Goal: Task Accomplishment & Management: Manage account settings

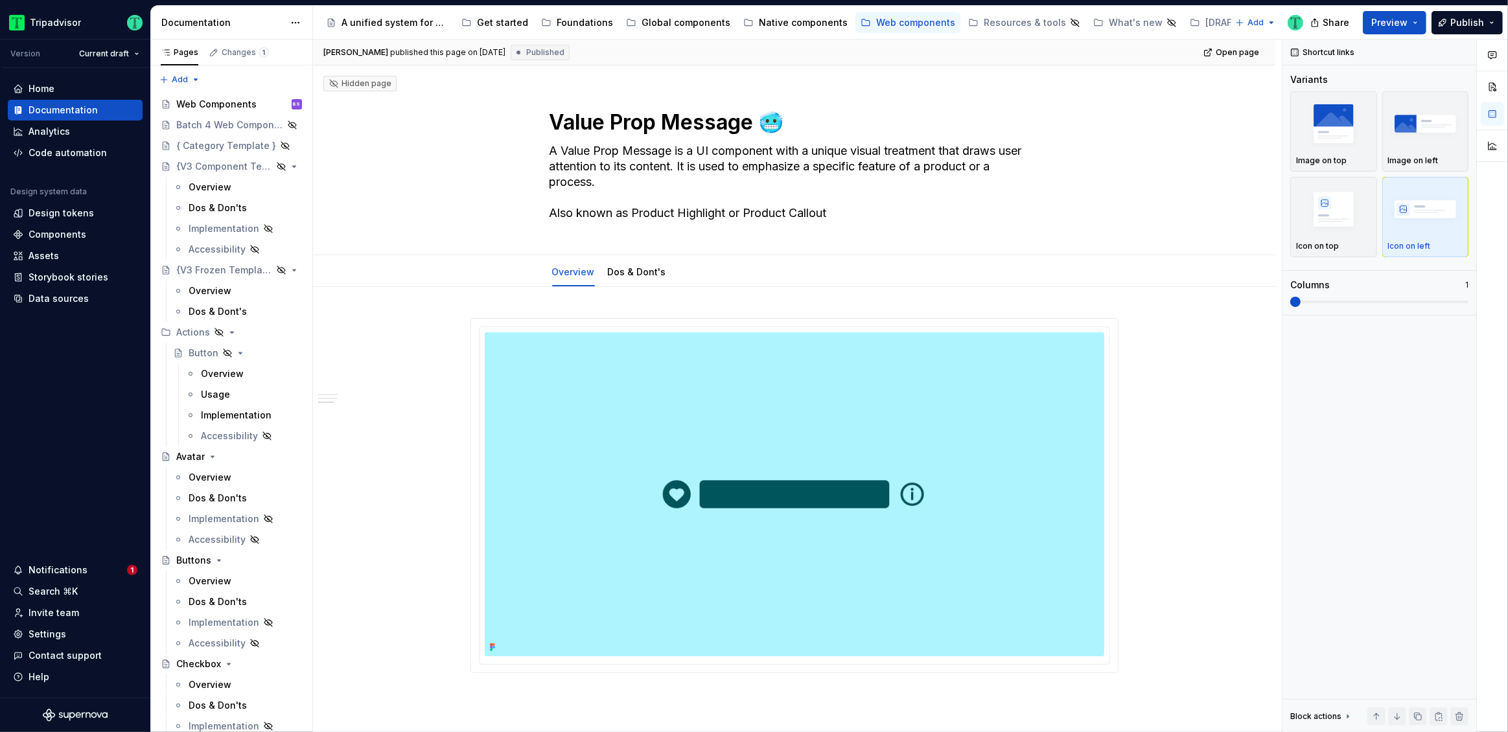
scroll to position [1462, 0]
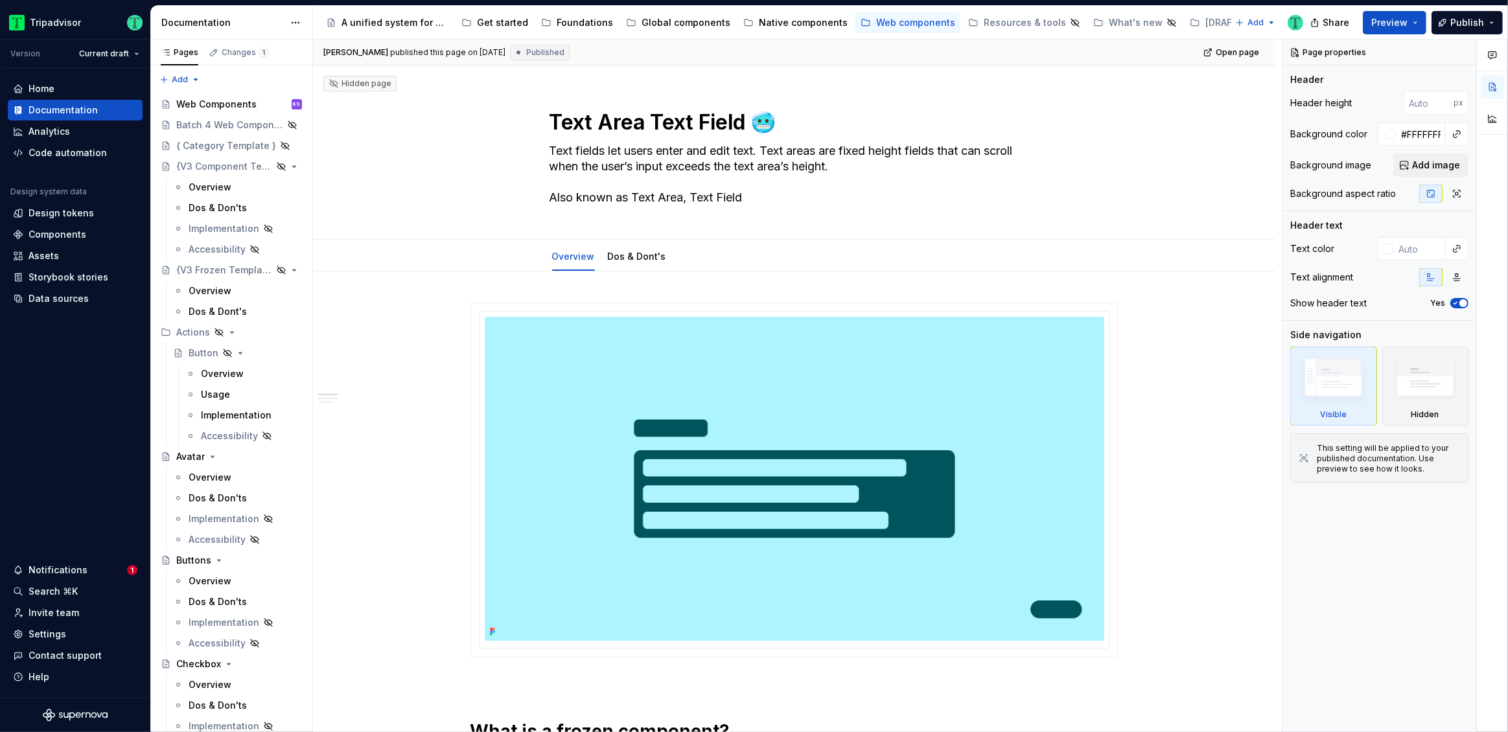
type textarea "*"
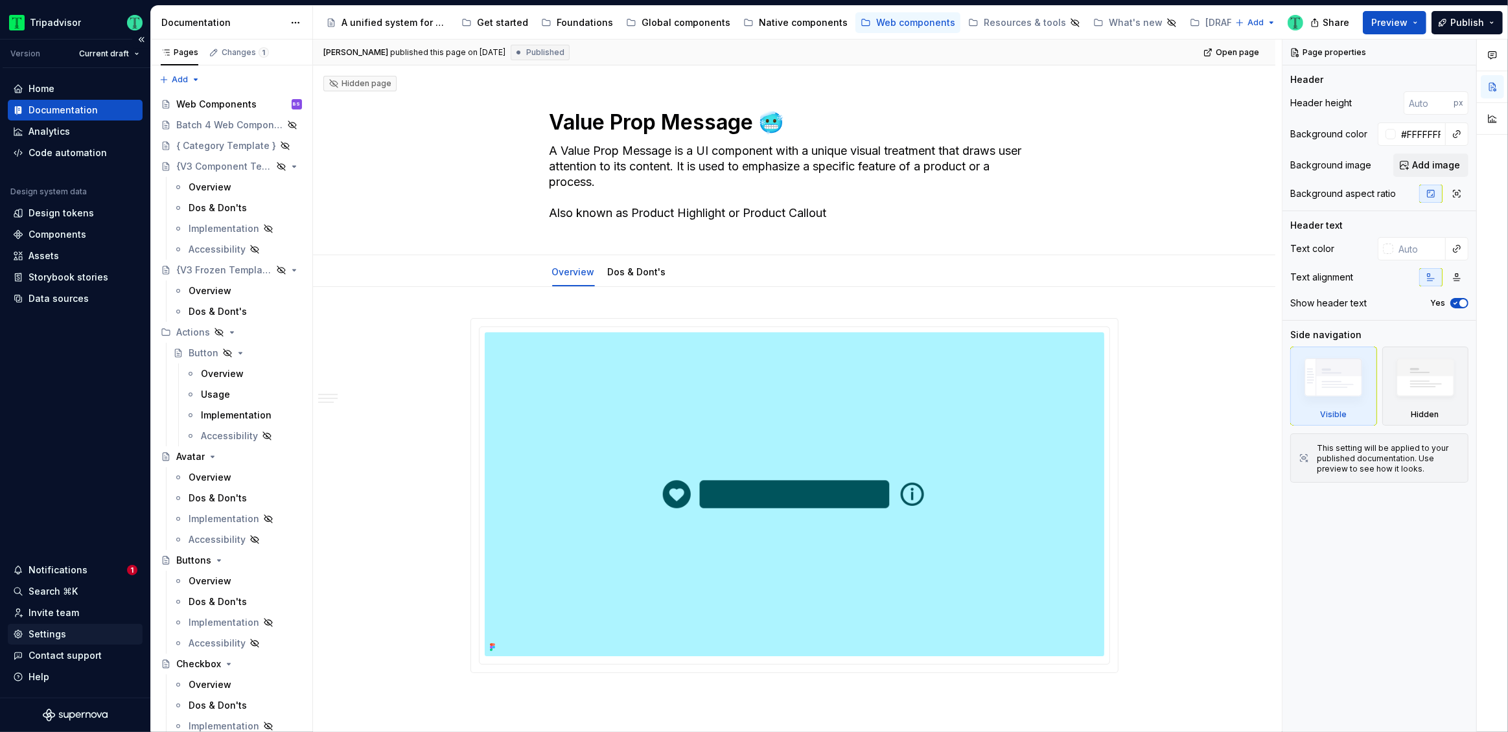
click at [49, 634] on div "Settings" at bounding box center [48, 634] width 38 height 13
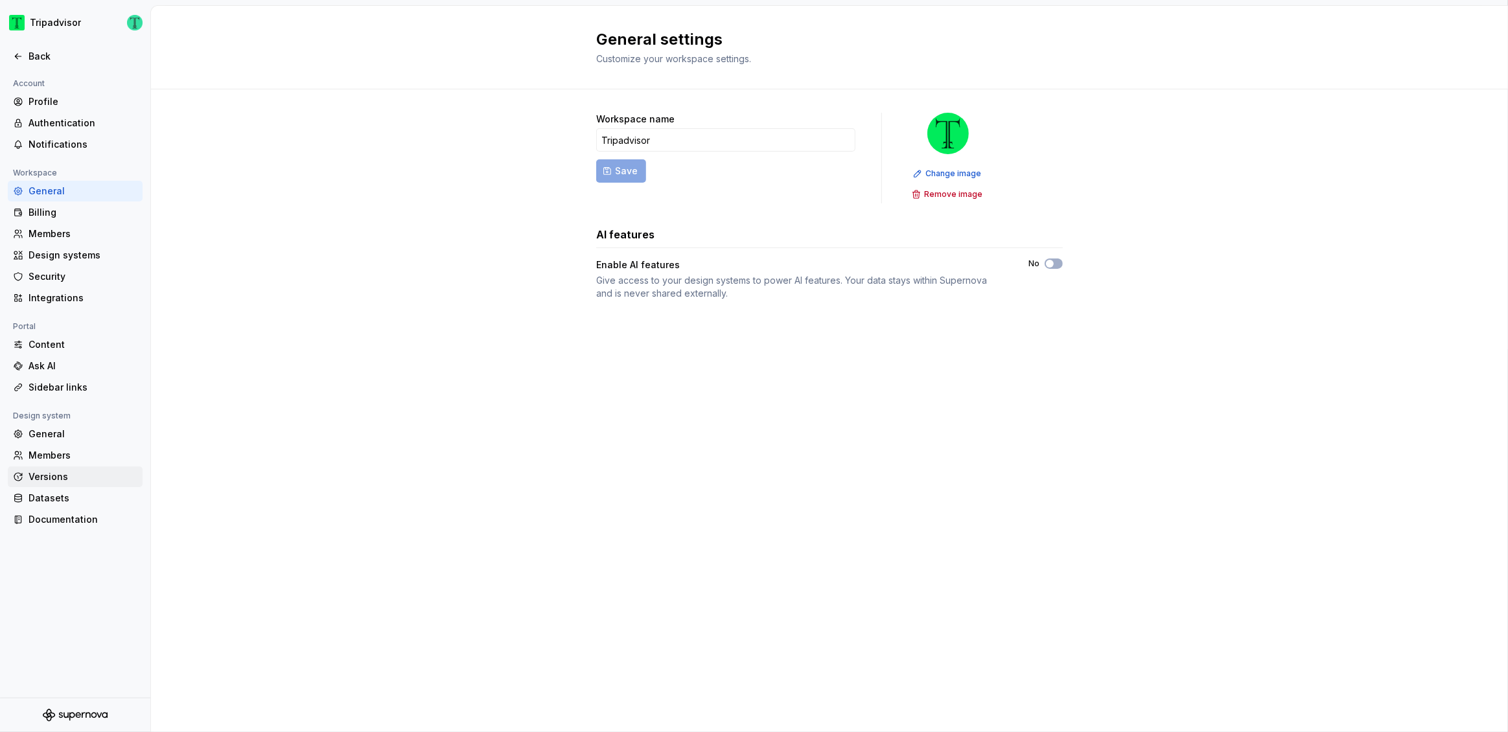
click at [63, 478] on div "Versions" at bounding box center [83, 476] width 109 height 13
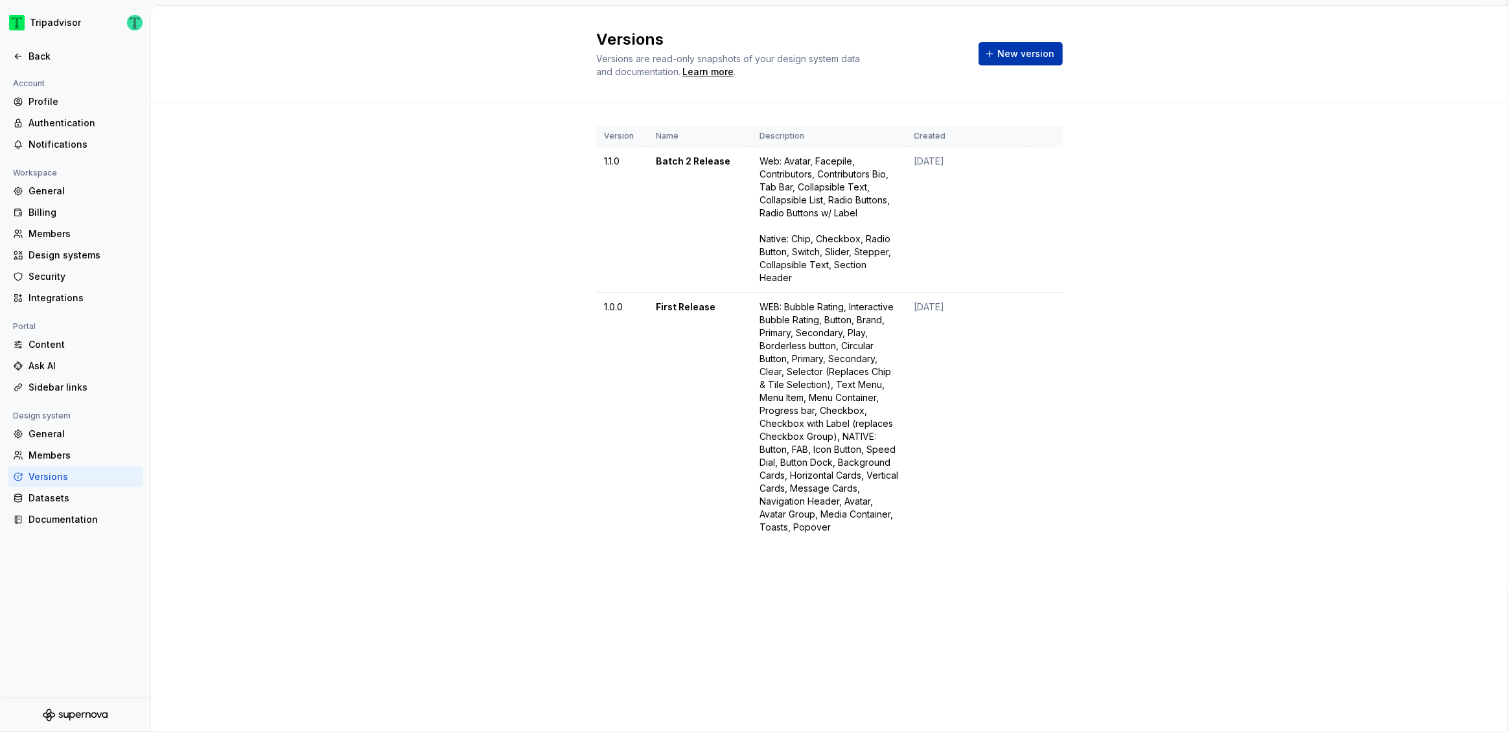
click at [1008, 54] on span "New version" at bounding box center [1025, 53] width 57 height 13
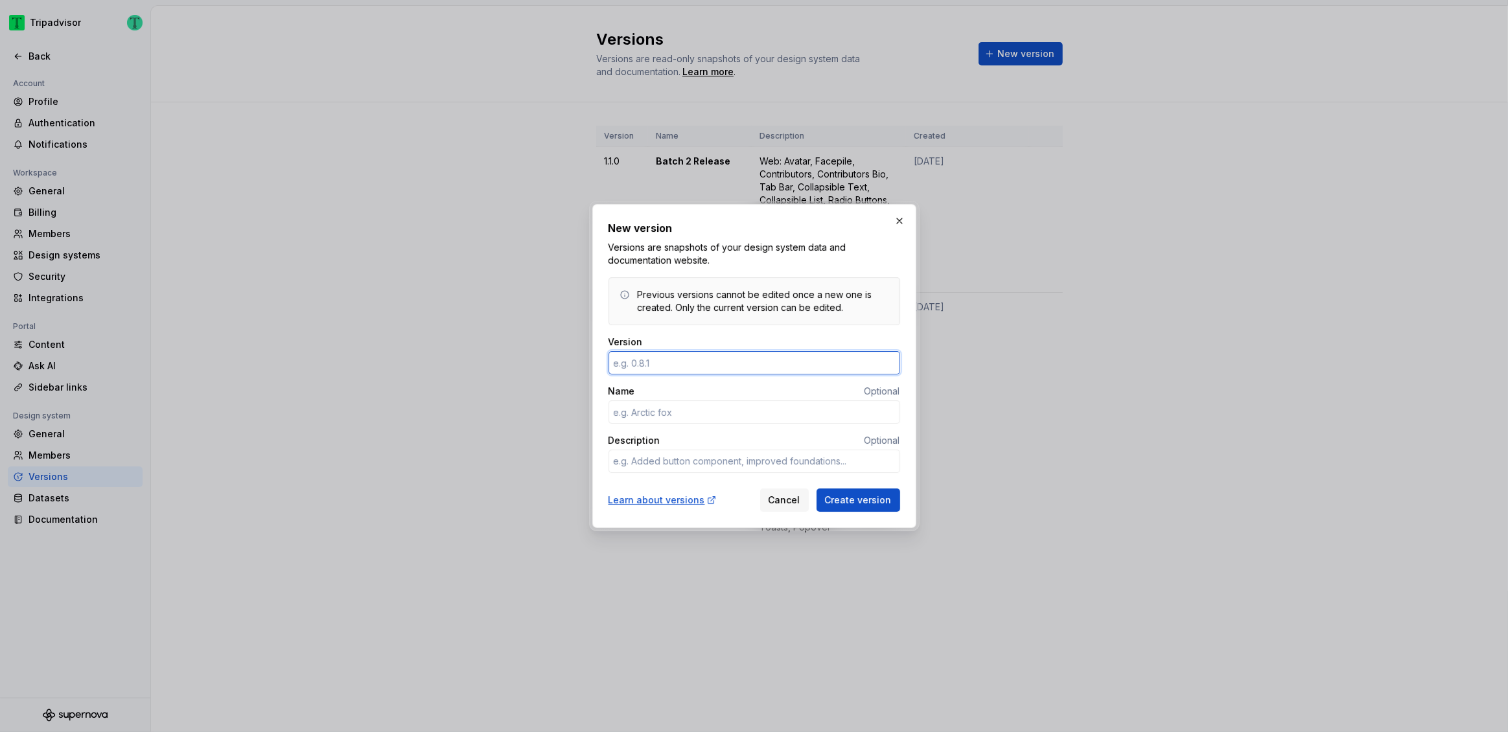
click at [742, 365] on input "Version" at bounding box center [754, 362] width 292 height 23
click at [782, 411] on input "Name" at bounding box center [754, 411] width 292 height 23
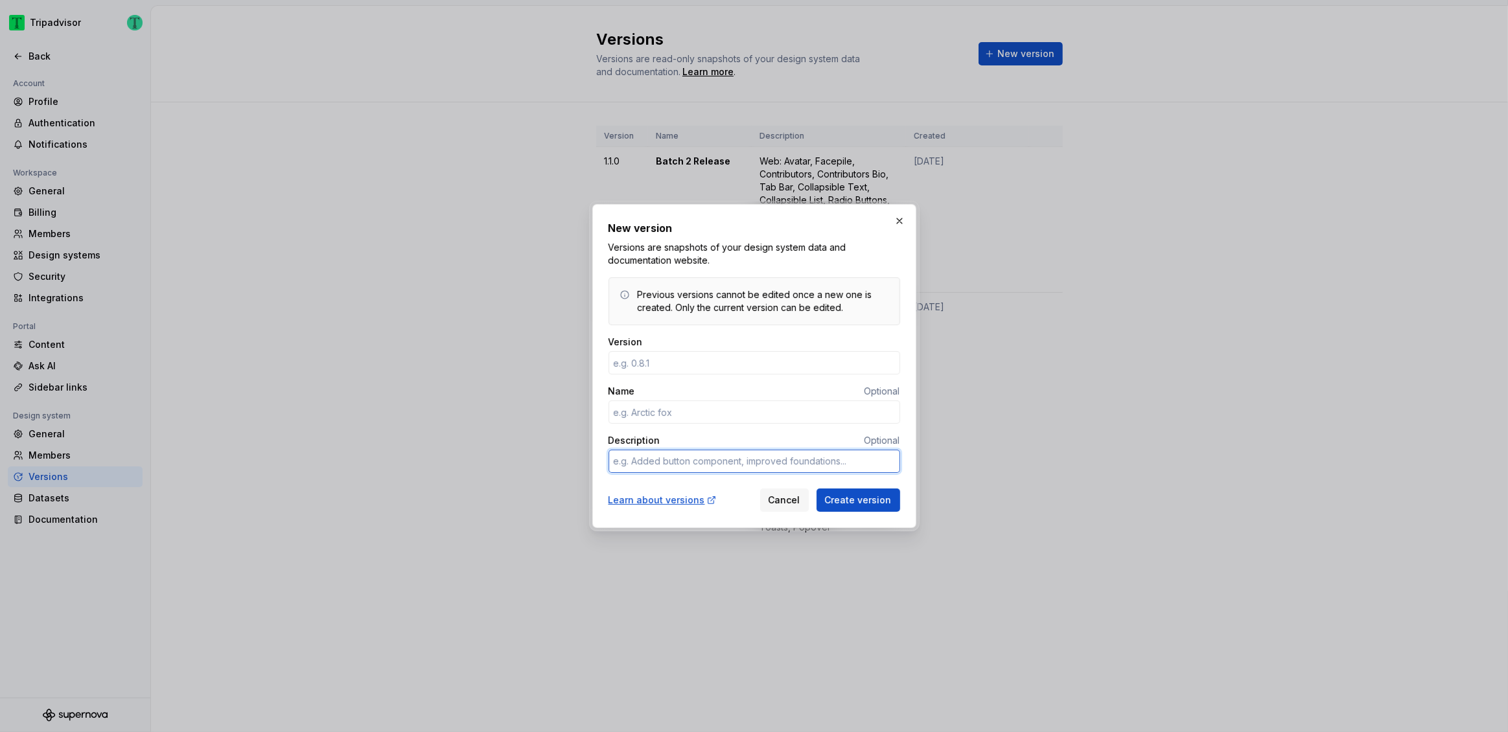
click at [790, 461] on textarea "Description" at bounding box center [754, 461] width 292 height 23
paste textarea "Web Michelin label, Primary label, Secondary label, Accent label, Sponsored lab…"
type textarea "*"
type textarea "Web Michelin label, Primary label, Secondary label, Accent label, Sponsored lab…"
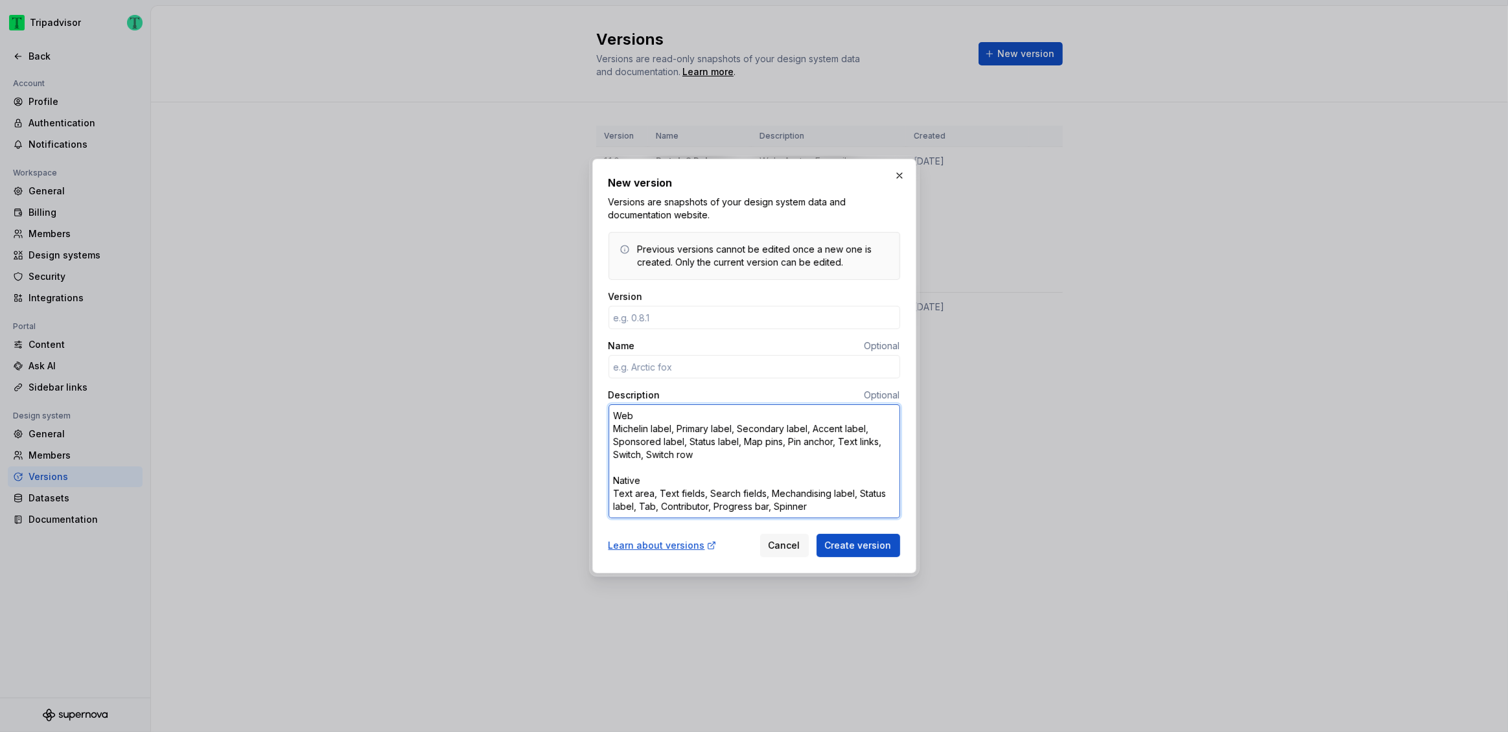
click at [641, 420] on textarea "Web Michelin label, Primary label, Secondary label, Accent label, Sponsored lab…" at bounding box center [754, 461] width 292 height 114
type textarea "*"
type textarea "Web: Michelin label, Primary label, Secondary label, Accent label, Sponsored la…"
type textarea "*"
type textarea "Web: Michelin label, Primary label, Secondary label, Accent label, Sponsored la…"
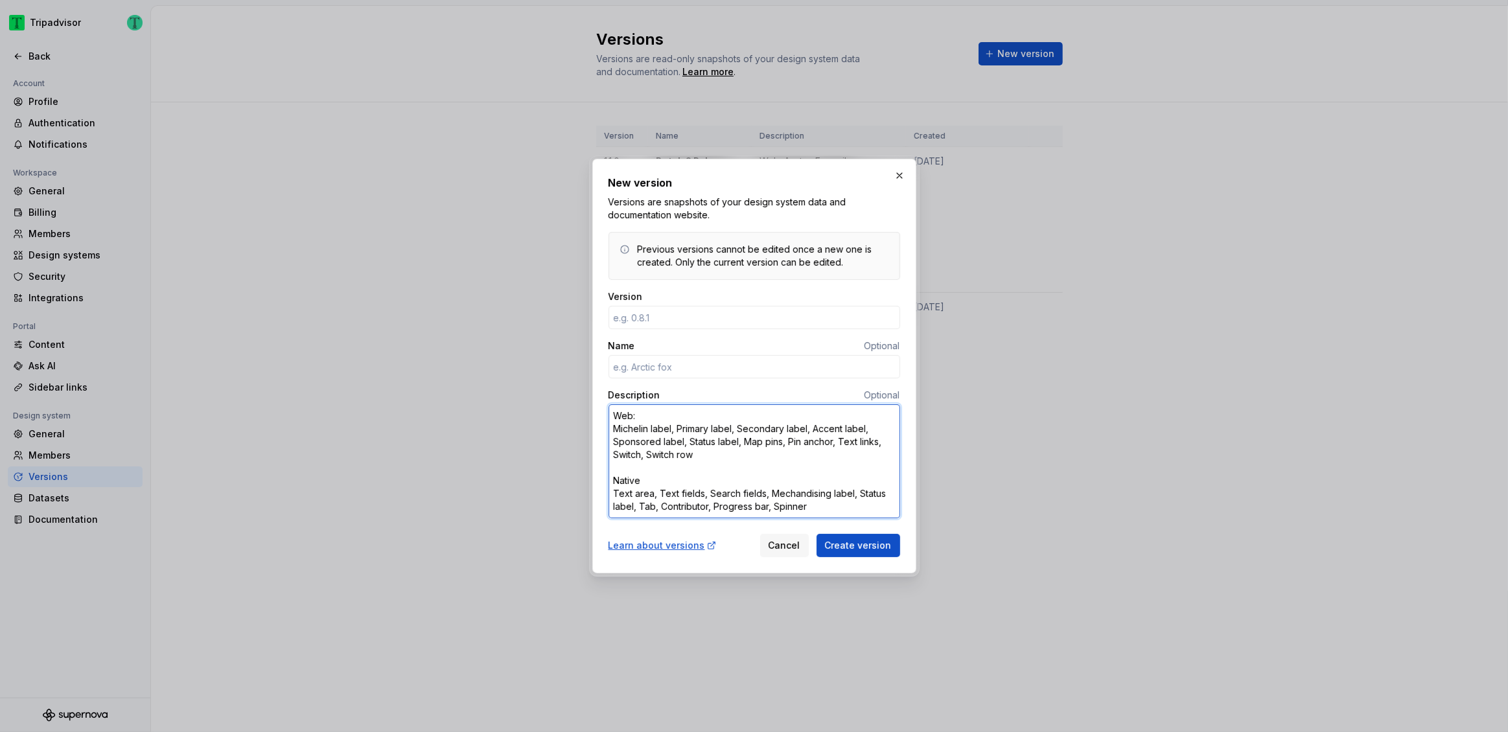
type textarea "*"
type textarea "Web: Michelin label, Primary label, Secondary label, Accent label, Sponsored la…"
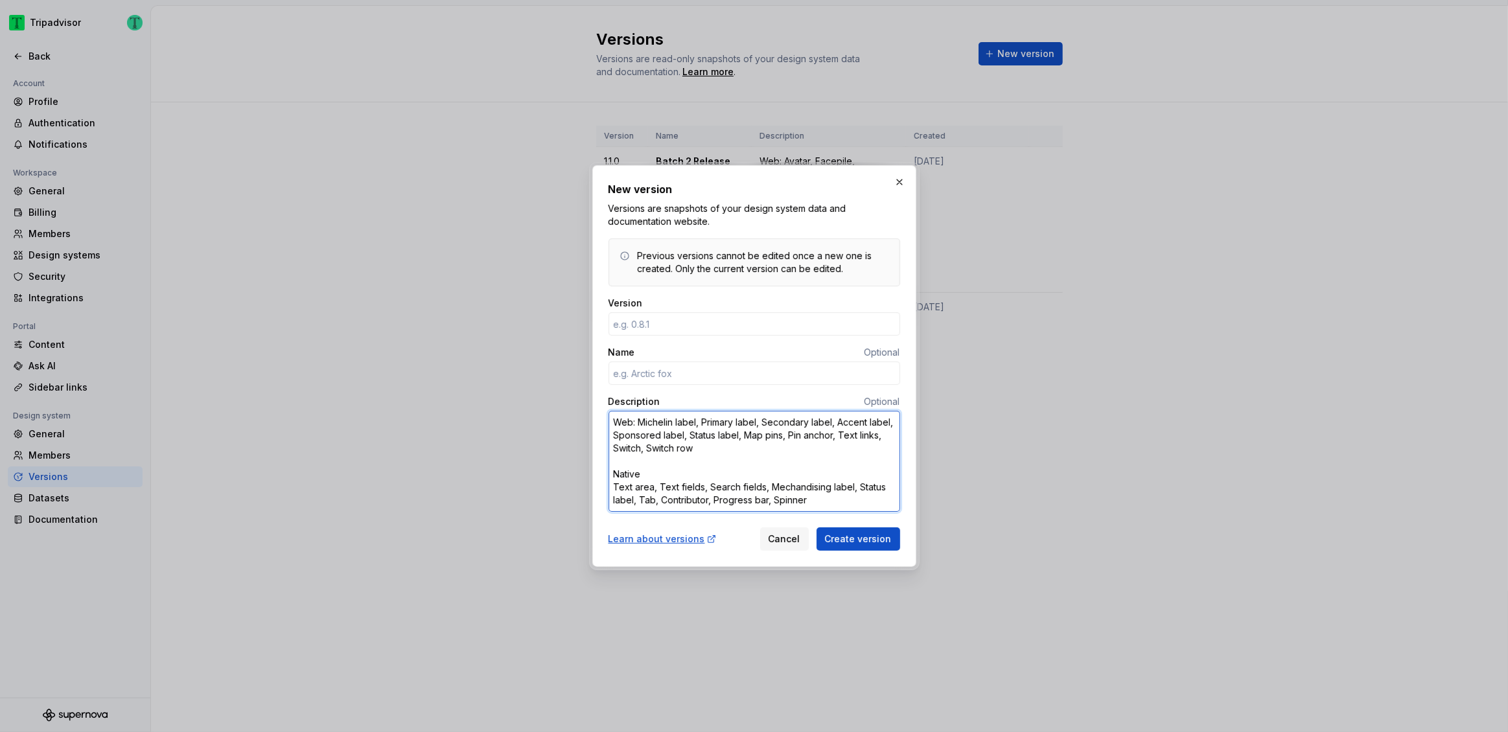
type textarea "*"
type textarea "Web: Michelin label, Primary label, Secondary label, Accent label, Sponsored la…"
type textarea "*"
type textarea "Web: Michelin label, Primary label, Secondary label, Accent label, Sponsored la…"
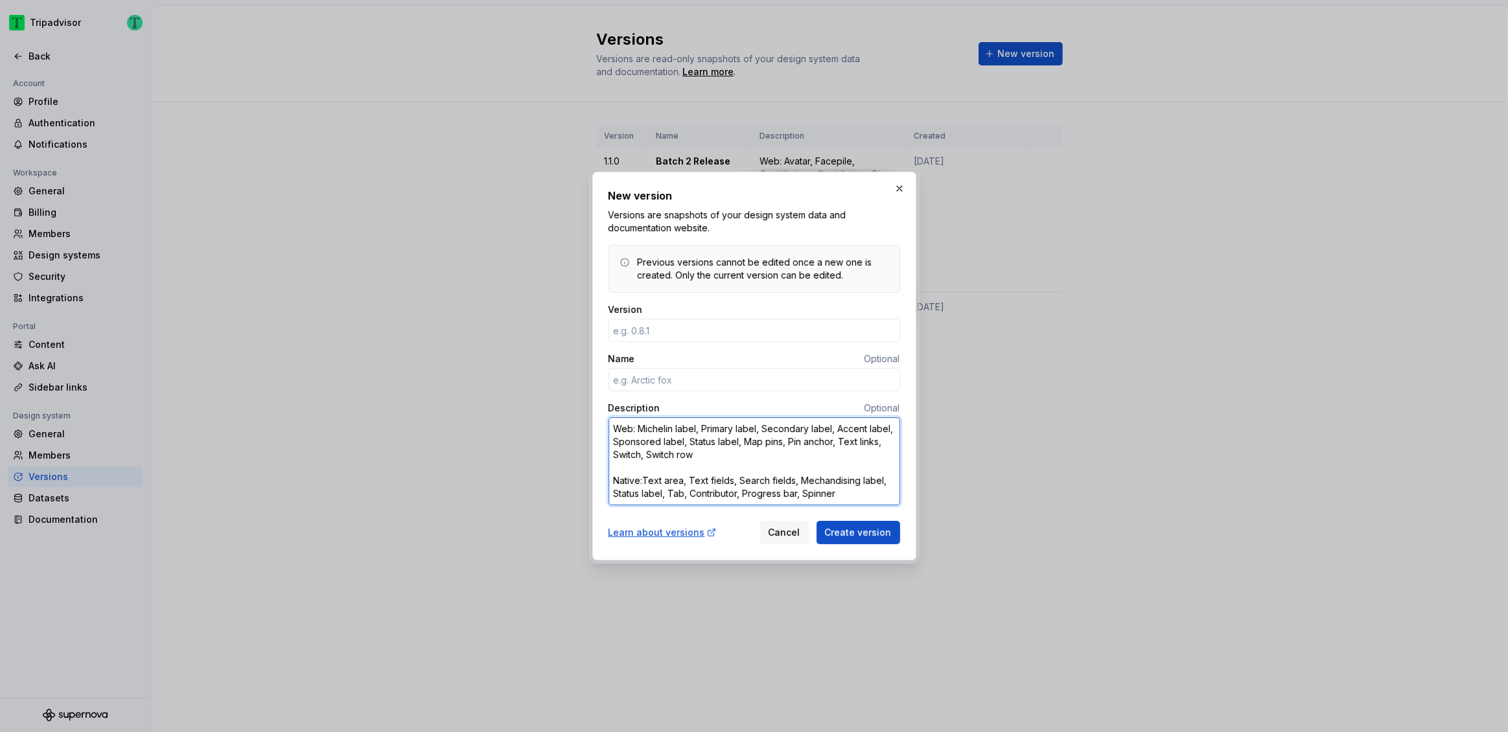
type textarea "*"
type textarea "Web: Michelin label, Primary label, Secondary label, Accent label, Sponsored la…"
type textarea "*"
type textarea "Web: Michelin label, Primary label, Secondary label, Accent label, Sponsored la…"
click at [636, 329] on input "Version" at bounding box center [754, 330] width 292 height 23
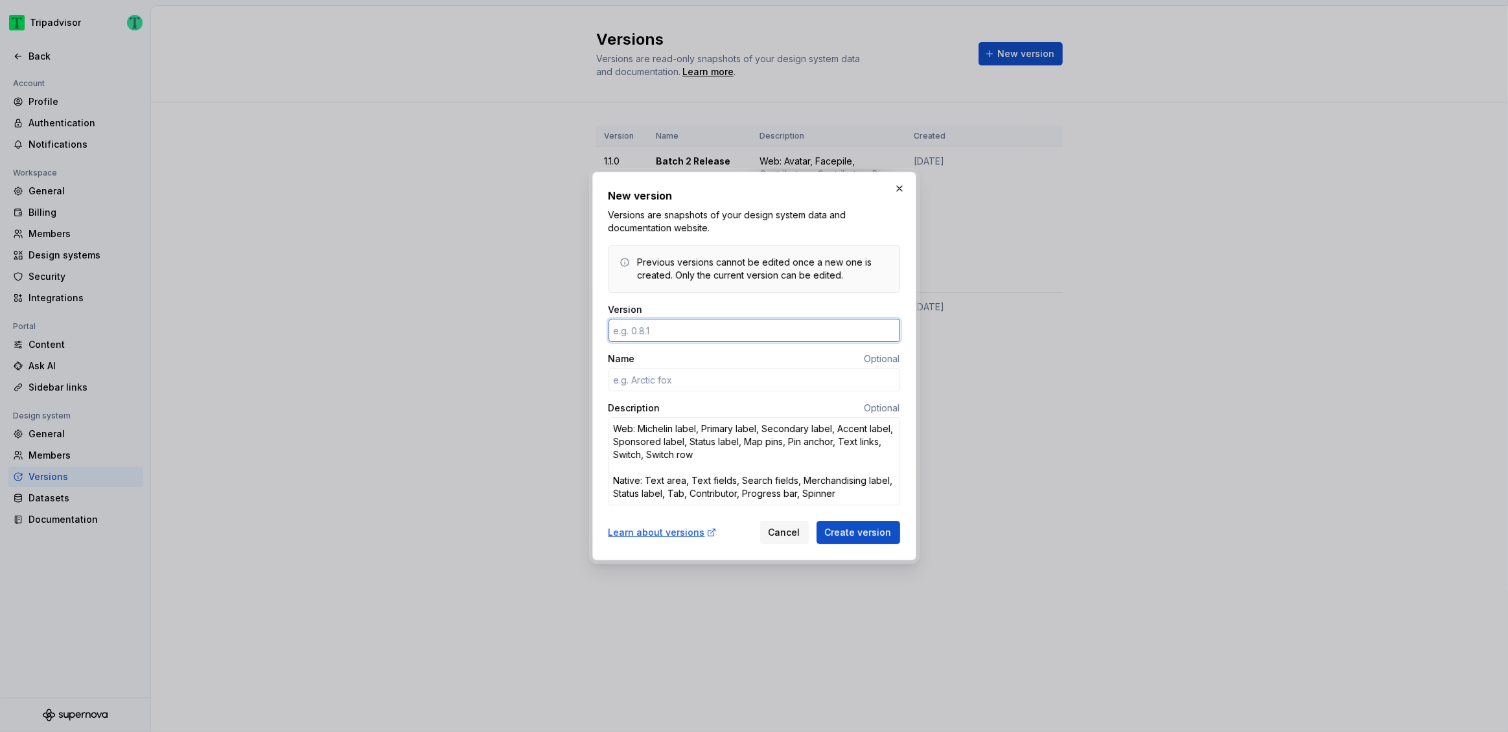
type textarea "*"
type input "1.2.0"
click at [669, 380] on input "Name" at bounding box center [754, 379] width 292 height 23
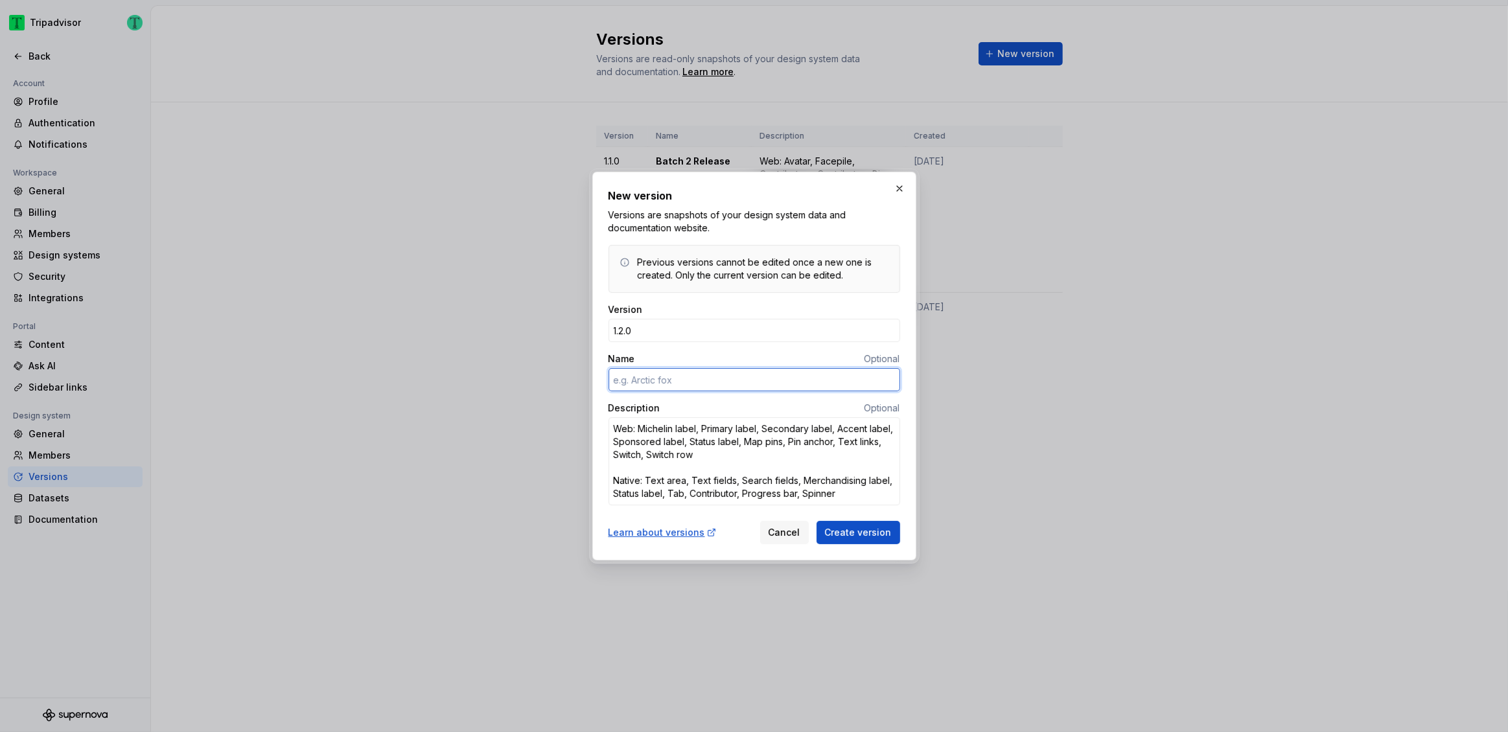
type textarea "*"
type input "Batch 3 Release"
click at [858, 536] on span "Create version" at bounding box center [858, 532] width 67 height 13
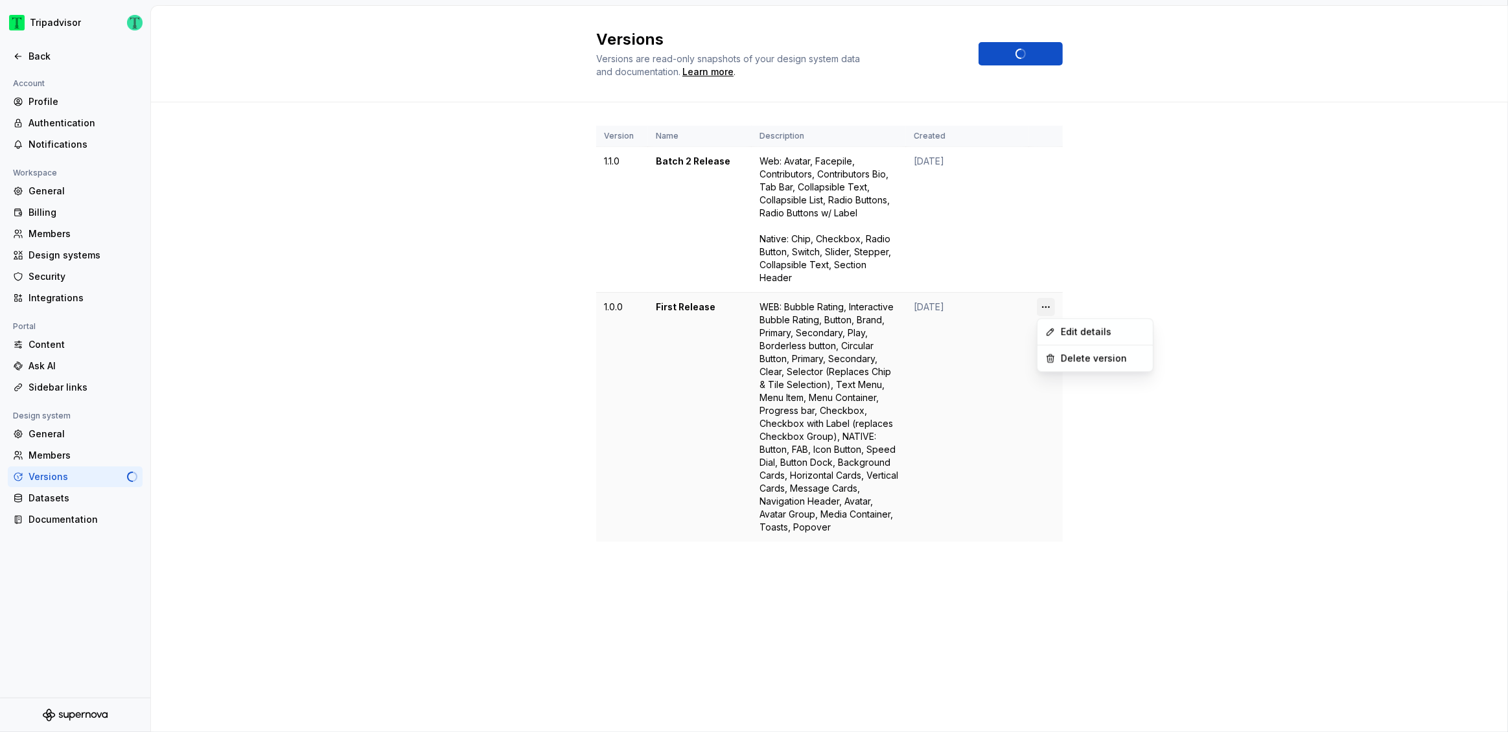
click at [1047, 305] on html "Tripadvisor Back Account Profile Authentication Notifications Workspace General…" at bounding box center [754, 366] width 1508 height 732
click at [1054, 334] on icon at bounding box center [1050, 332] width 10 height 10
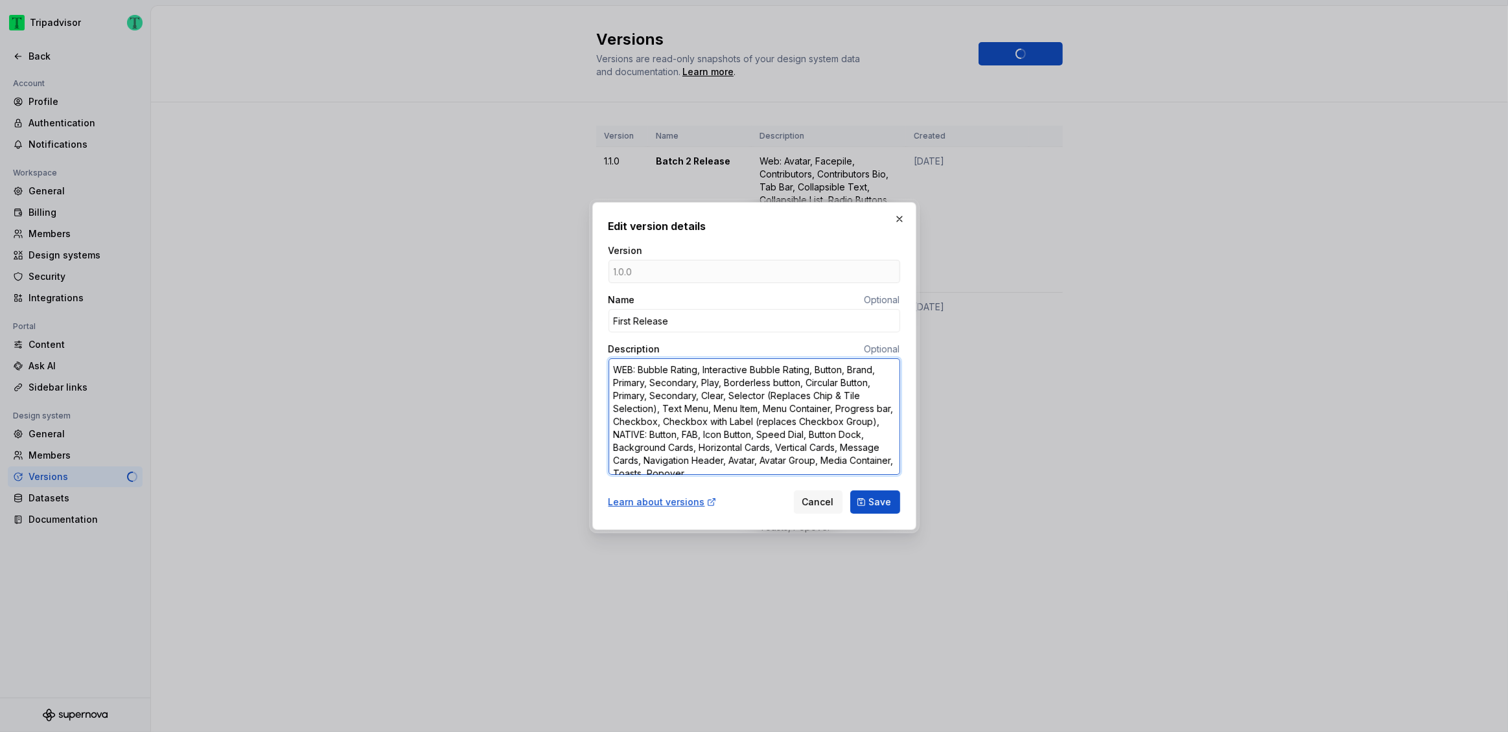
click at [625, 369] on textarea "WEB: Bubble Rating, Interactive Bubble Rating, Button, Brand, Primary, Secondar…" at bounding box center [754, 416] width 292 height 117
click at [627, 367] on textarea "WEB: Bubble Rating, Interactive Bubble Rating, Button, Brand, Primary, Secondar…" at bounding box center [754, 416] width 292 height 117
type textarea "*"
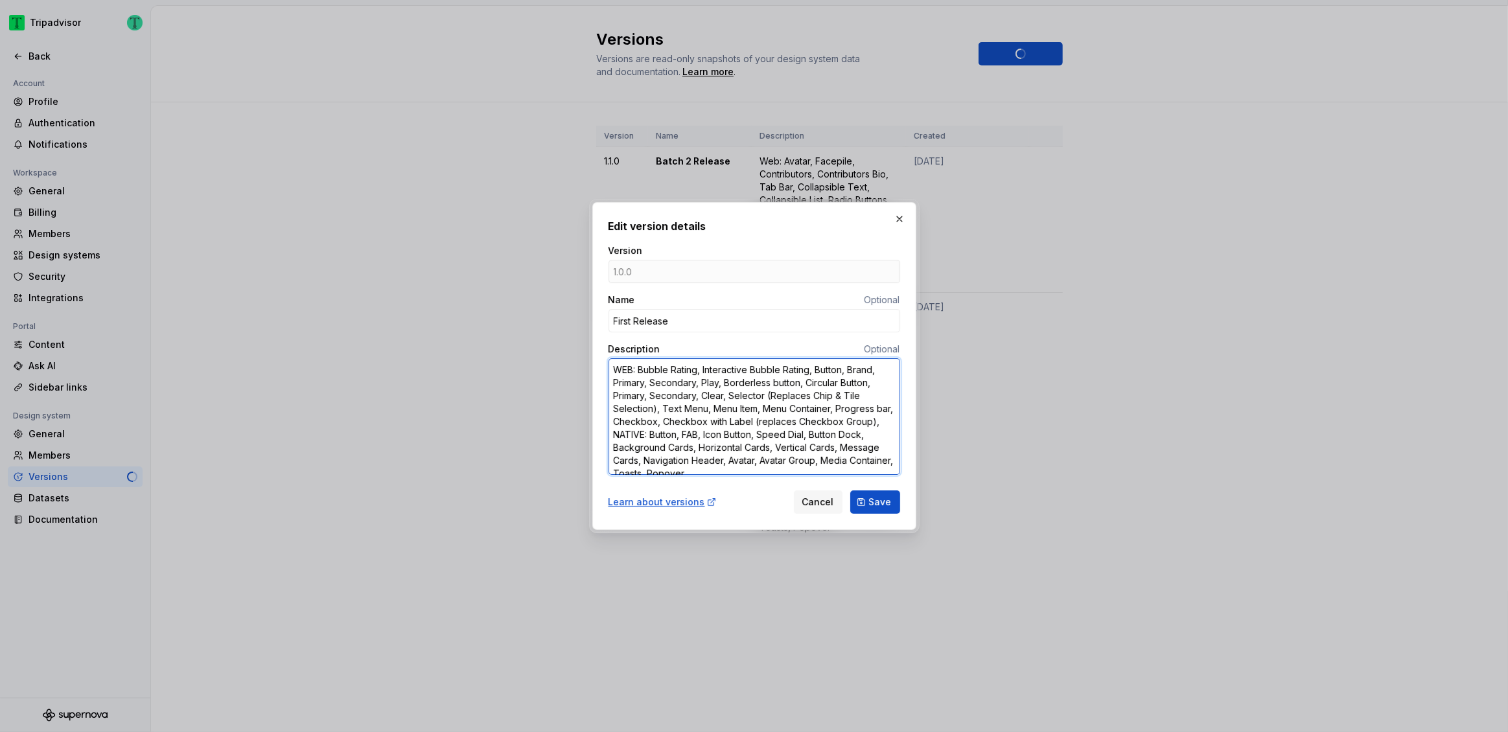
type textarea "W: Bubble Rating, Interactive Bubble Rating, Button, Brand, Primary, Secondary,…"
type textarea "*"
type textarea "We: Bubble Rating, Interactive Bubble Rating, Button, Brand, Primary, Secondary…"
type textarea "*"
type textarea "Web: Bubble Rating, Interactive Bubble Rating, Button, Brand, Primary, Secondar…"
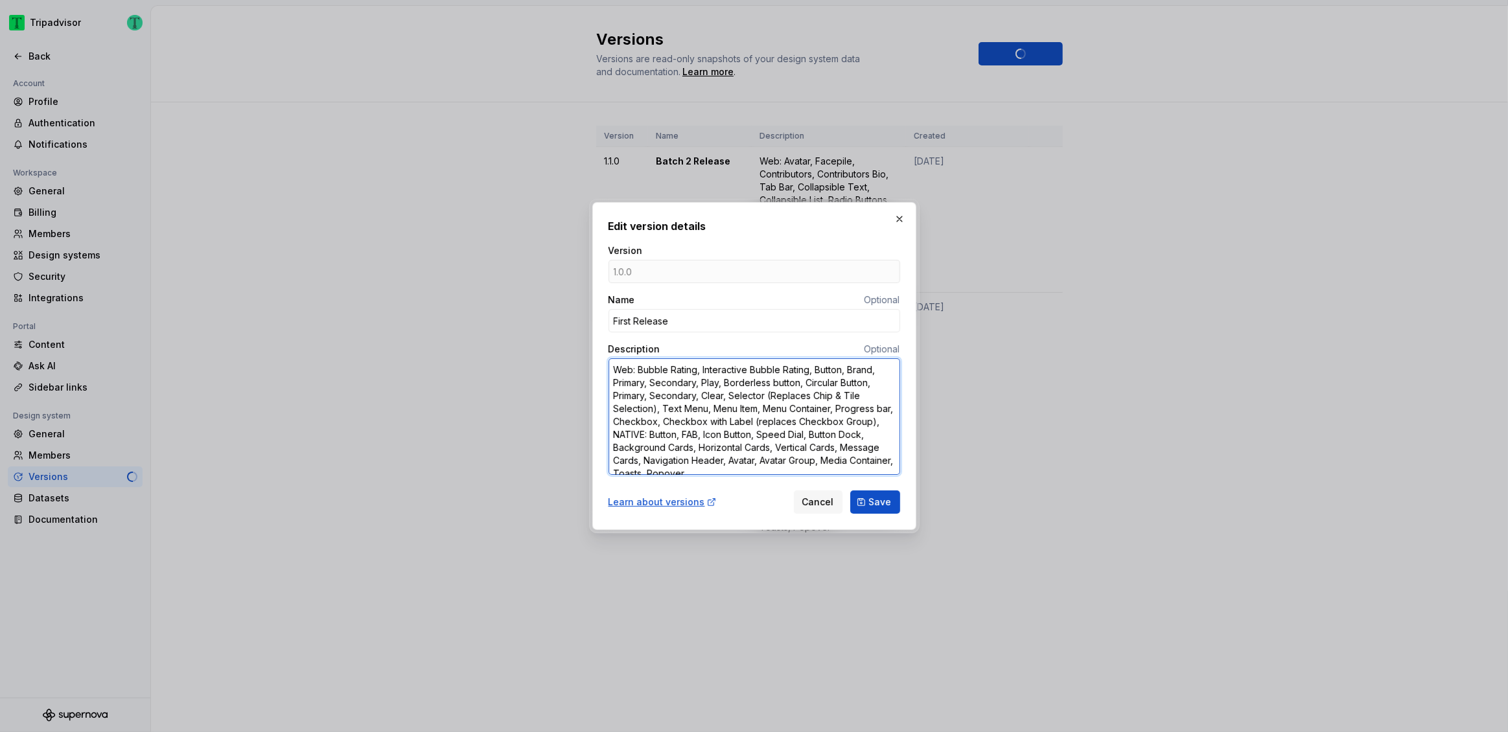
scroll to position [10, 0]
click at [662, 422] on textarea "Web: Bubble Rating, Interactive Bubble Rating, Button, Brand, Primary, Secondar…" at bounding box center [754, 416] width 292 height 117
type textarea "*"
type textarea "Web: Bubble Rating, Interactive Bubble Rating, Button, Brand, Primary, Secondar…"
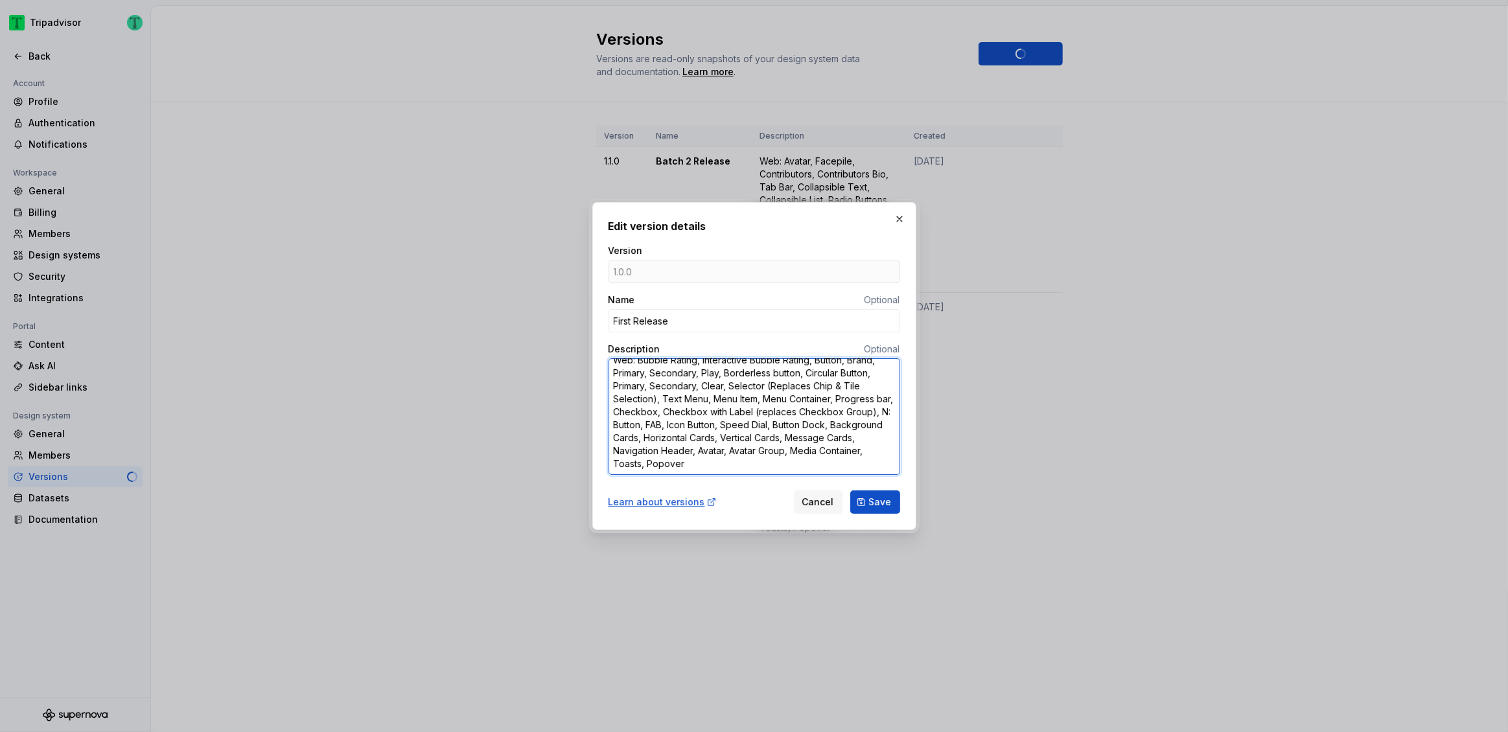
type textarea "*"
type textarea "Web: Bubble Rating, Interactive Bubble Rating, Button, Brand, Primary, Secondar…"
type textarea "*"
type textarea "Web: Bubble Rating, Interactive Bubble Rating, Button, Brand, Primary, Secondar…"
type textarea "*"
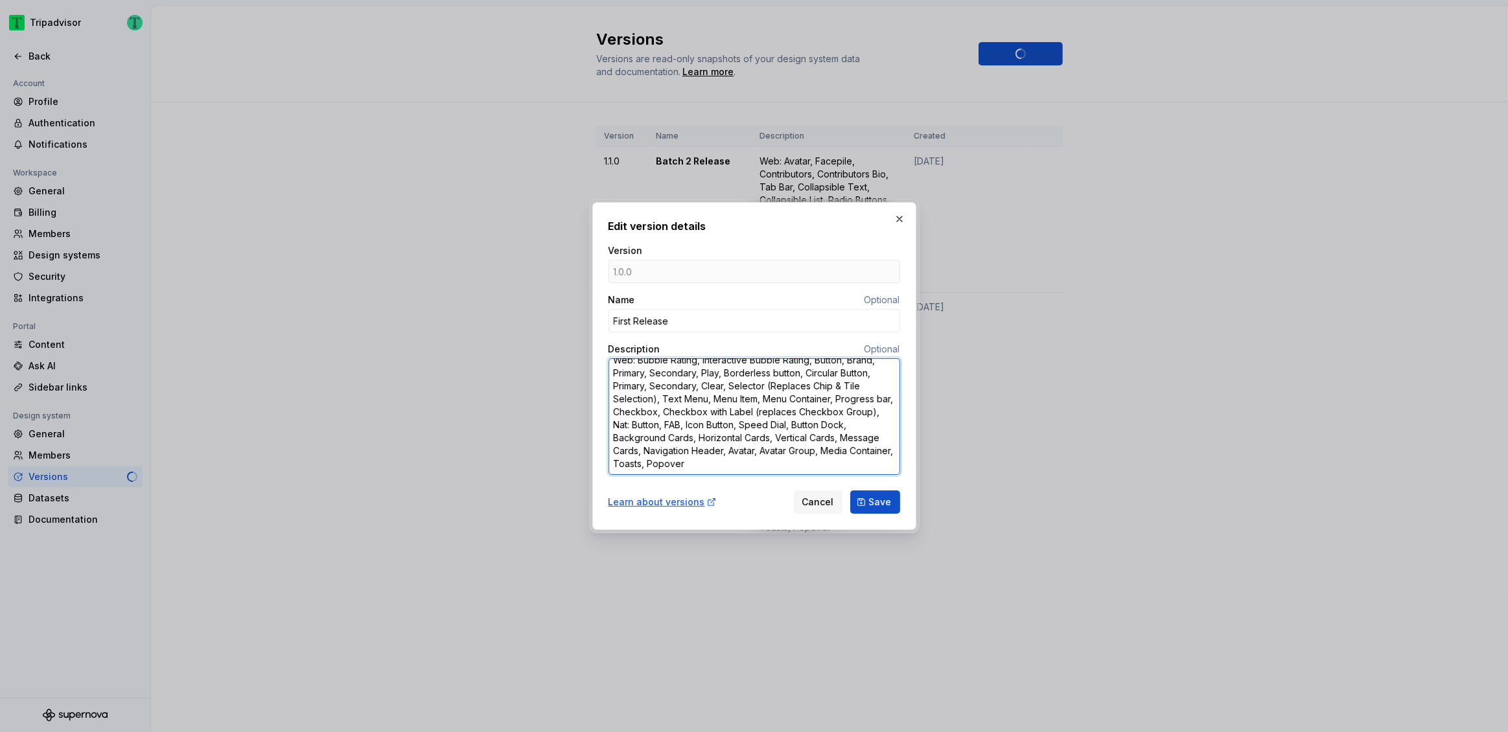
type textarea "Web: Bubble Rating, Interactive Bubble Rating, Button, Brand, Primary, Secondar…"
type textarea "*"
type textarea "Web: Bubble Rating, Interactive Bubble Rating, Button, Brand, Primary, Secondar…"
type textarea "*"
type textarea "Web: Bubble Rating, Interactive Bubble Rating, Button, Brand, Primary, Secondar…"
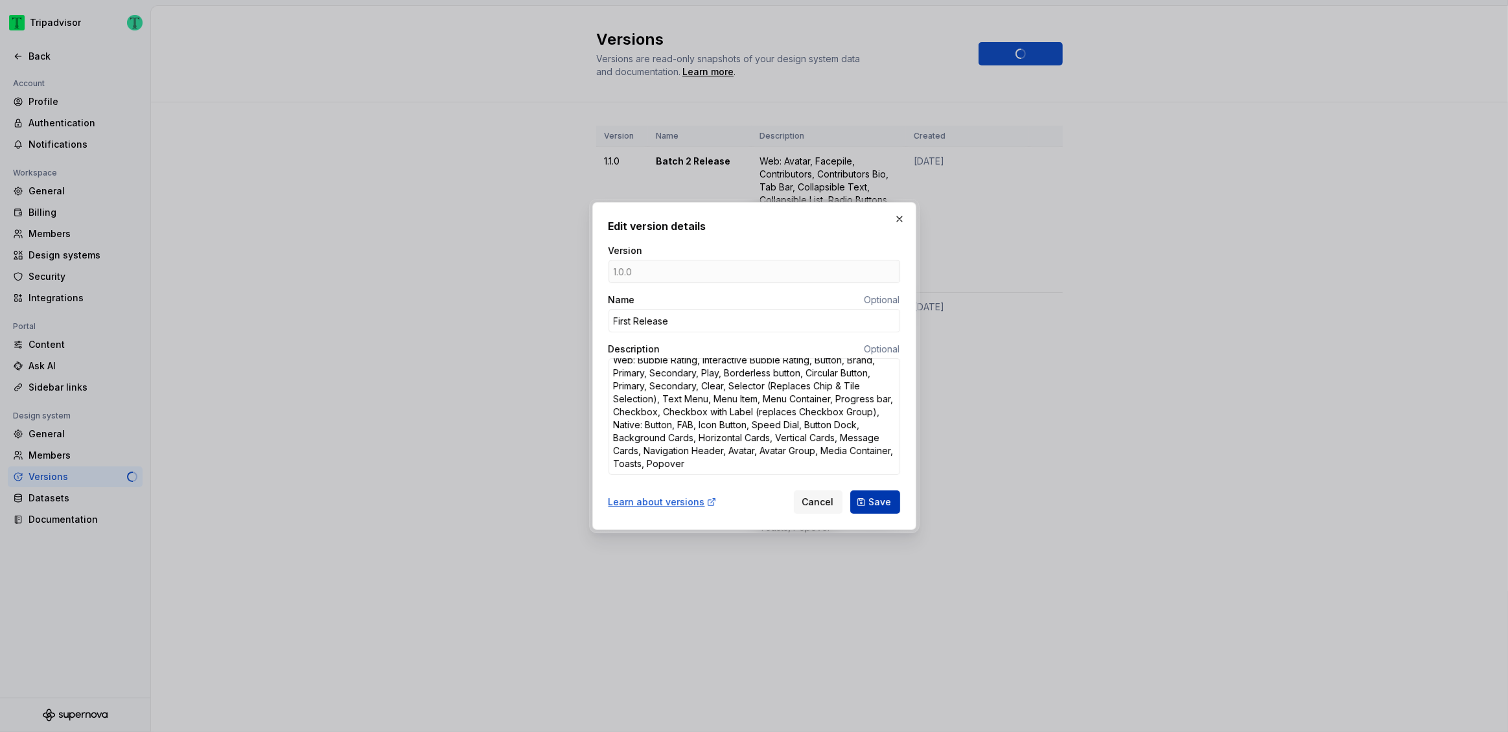
click at [864, 493] on button "Save" at bounding box center [875, 501] width 50 height 23
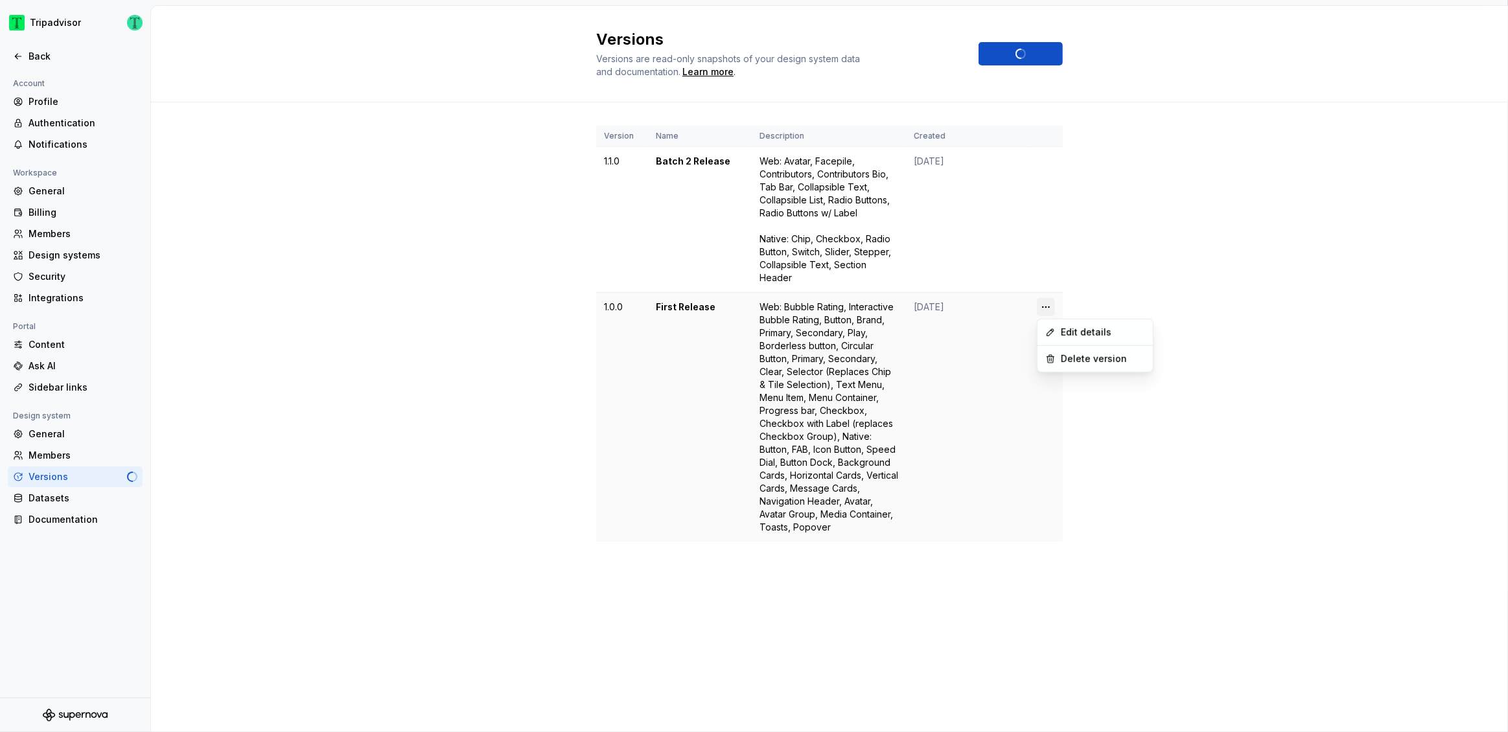
click at [1044, 310] on html "Tripadvisor Back Account Profile Authentication Notifications Workspace General…" at bounding box center [754, 366] width 1508 height 732
click at [1054, 331] on icon at bounding box center [1050, 332] width 10 height 10
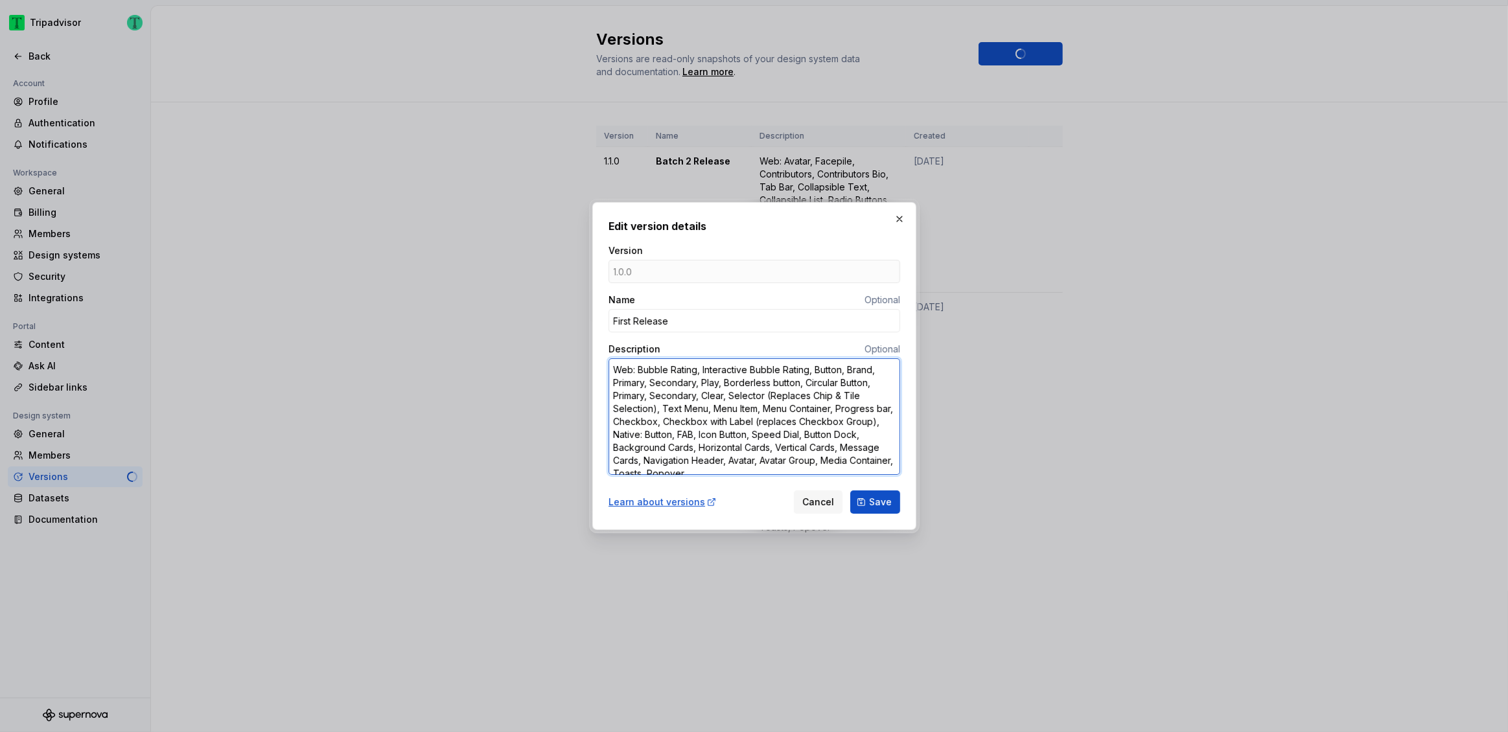
click at [649, 434] on textarea "Web: Bubble Rating, Interactive Bubble Rating, Button, Brand, Primary, Secondar…" at bounding box center [754, 416] width 292 height 117
click at [649, 430] on textarea "Web: Bubble Rating, Interactive Bubble Rating, Button, Brand, Primary, Secondar…" at bounding box center [754, 416] width 292 height 117
type textarea "*"
type textarea "Web: Bubble Rating, Interactive Bubble Rating, Button, Brand, Primary, Secondar…"
type textarea "*"
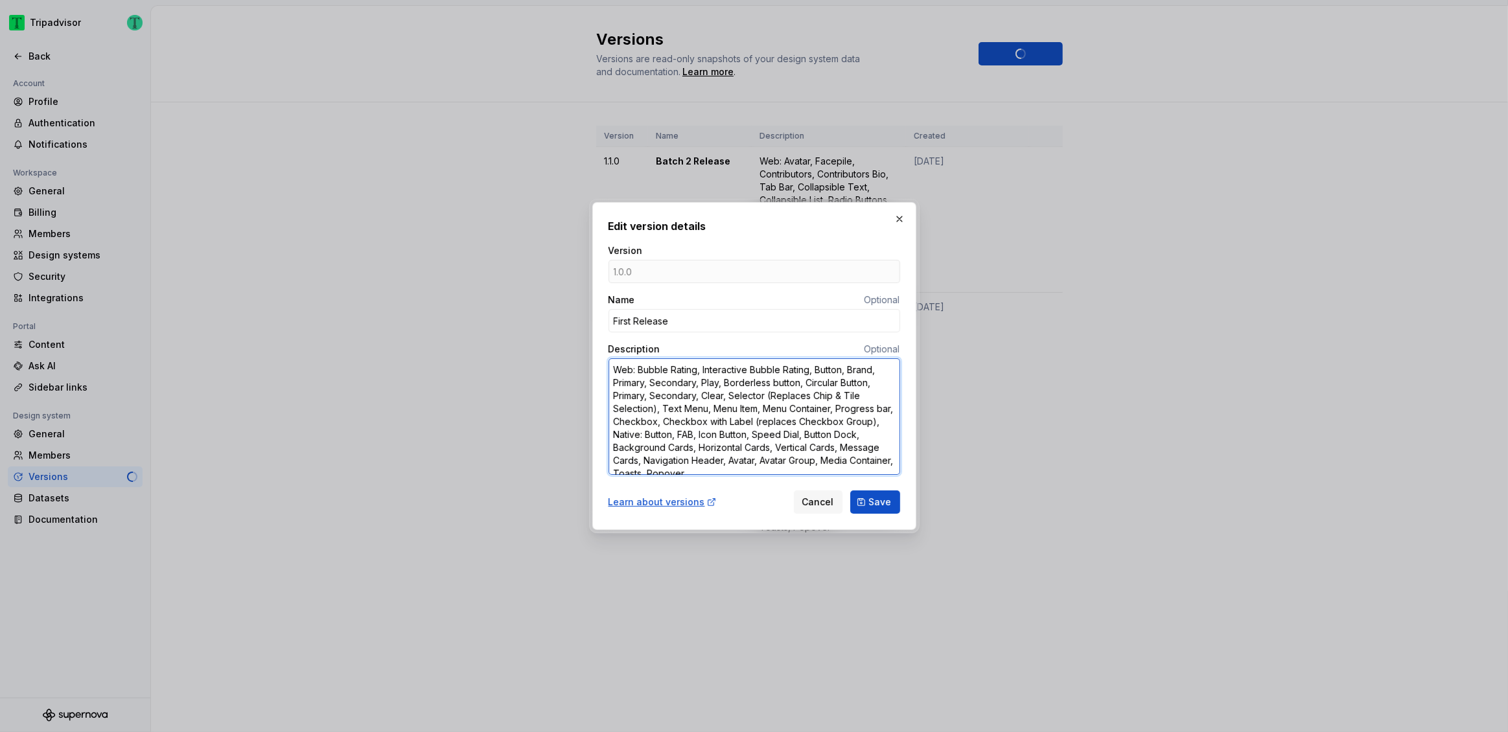
type textarea "Web: Bubble Rating, Interactive Bubble Rating, Button, Brand, Primary, Secondar…"
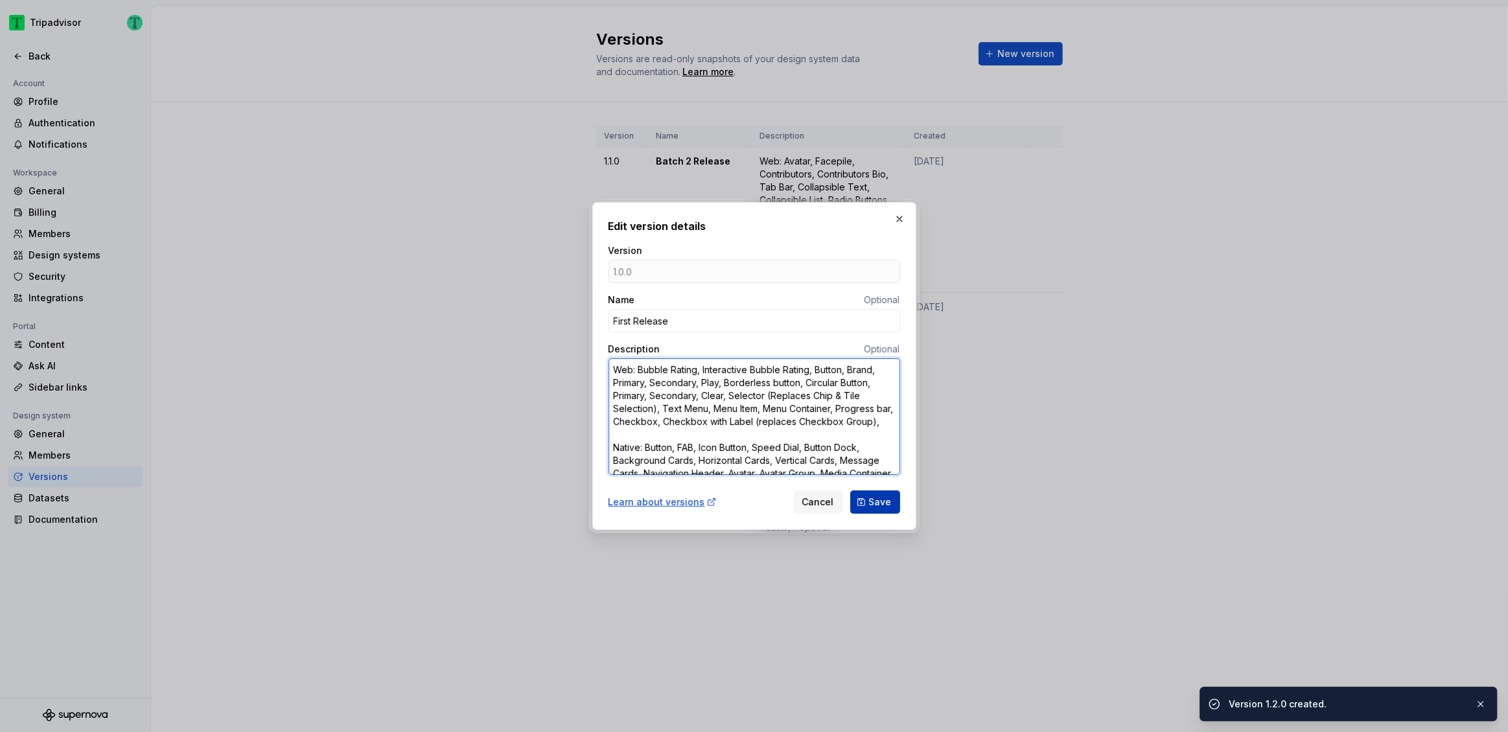
type textarea "*"
type textarea "Web: Bubble Rating, Interactive Bubble Rating, Button, Brand, Primary, Secondar…"
click at [872, 506] on span "Save" at bounding box center [880, 502] width 23 height 13
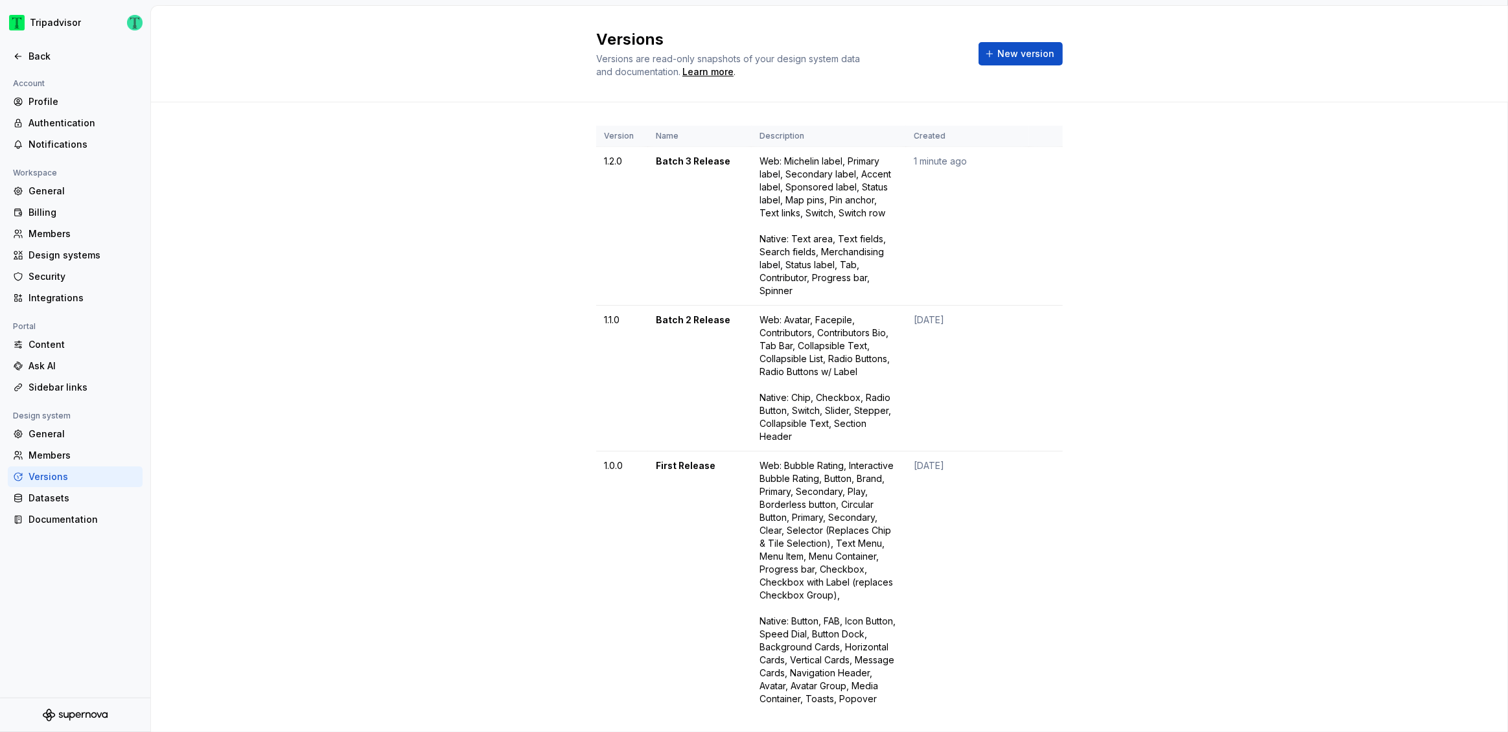
scroll to position [43, 0]
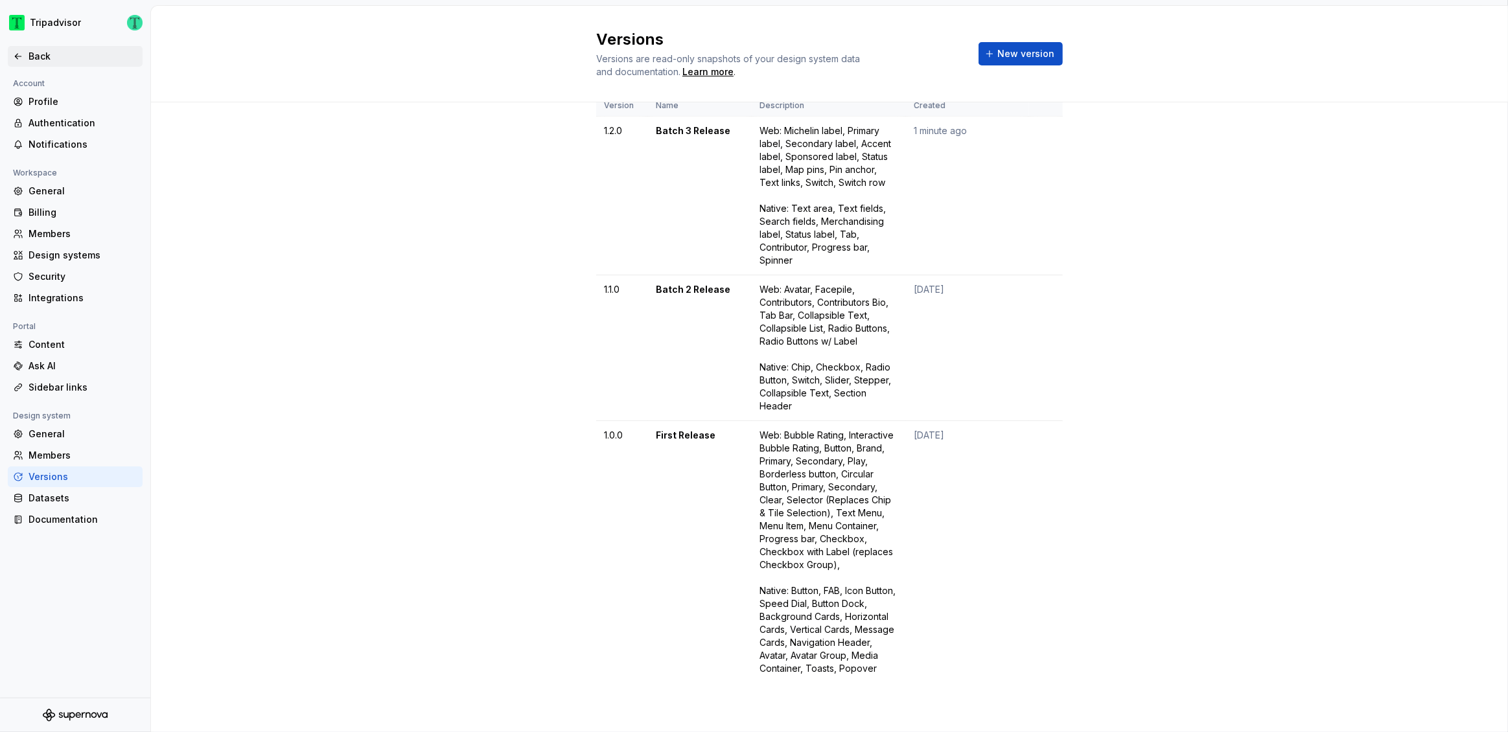
click at [38, 59] on div "Back" at bounding box center [83, 56] width 109 height 13
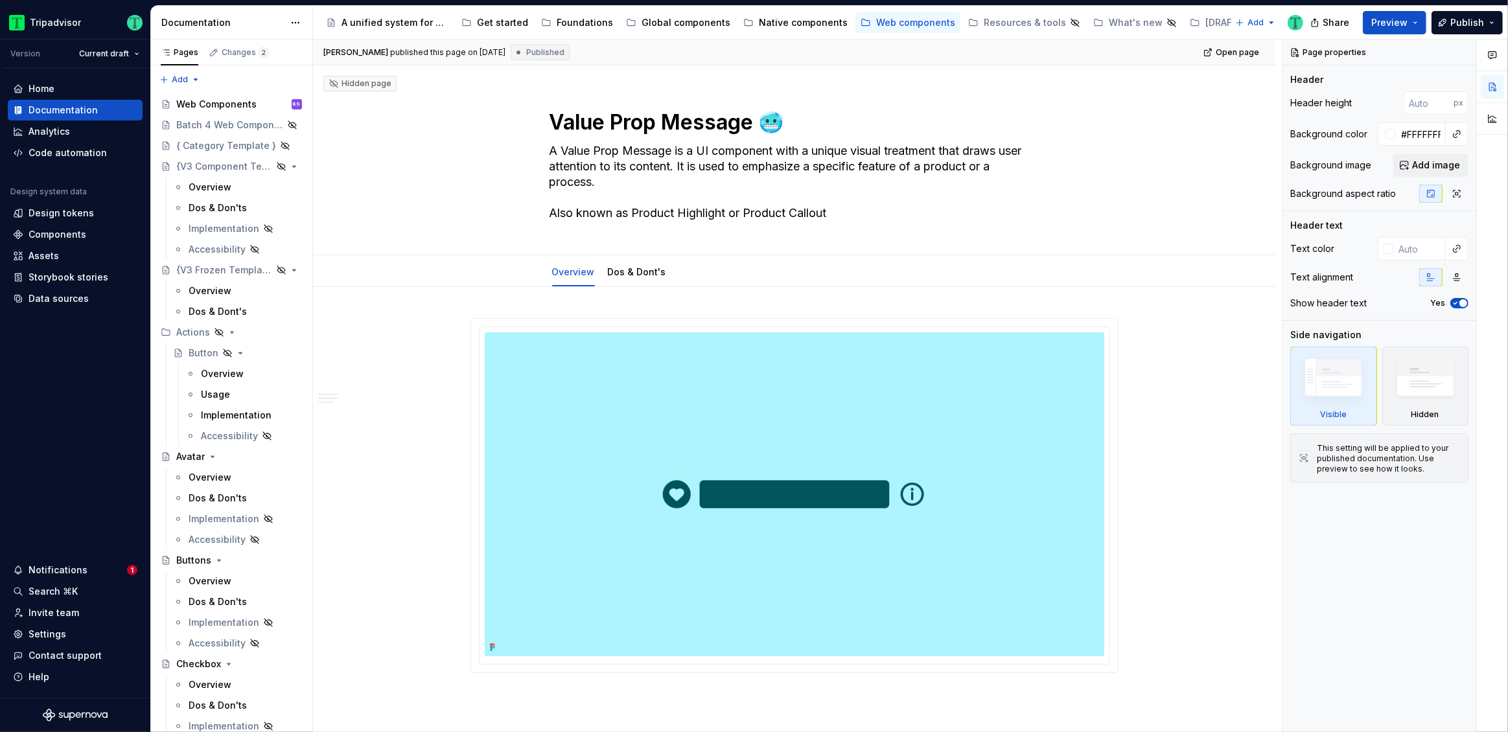
type textarea "*"
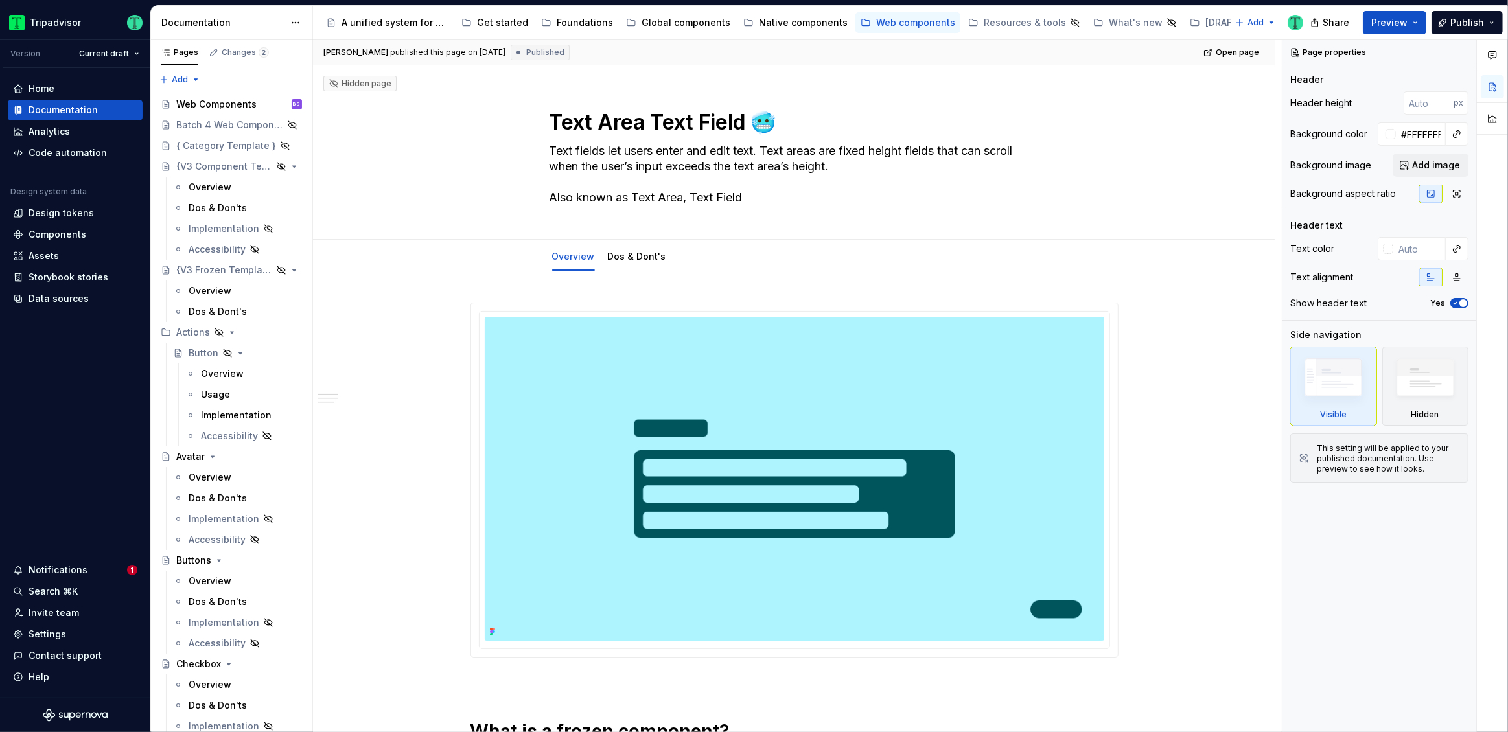
type textarea "*"
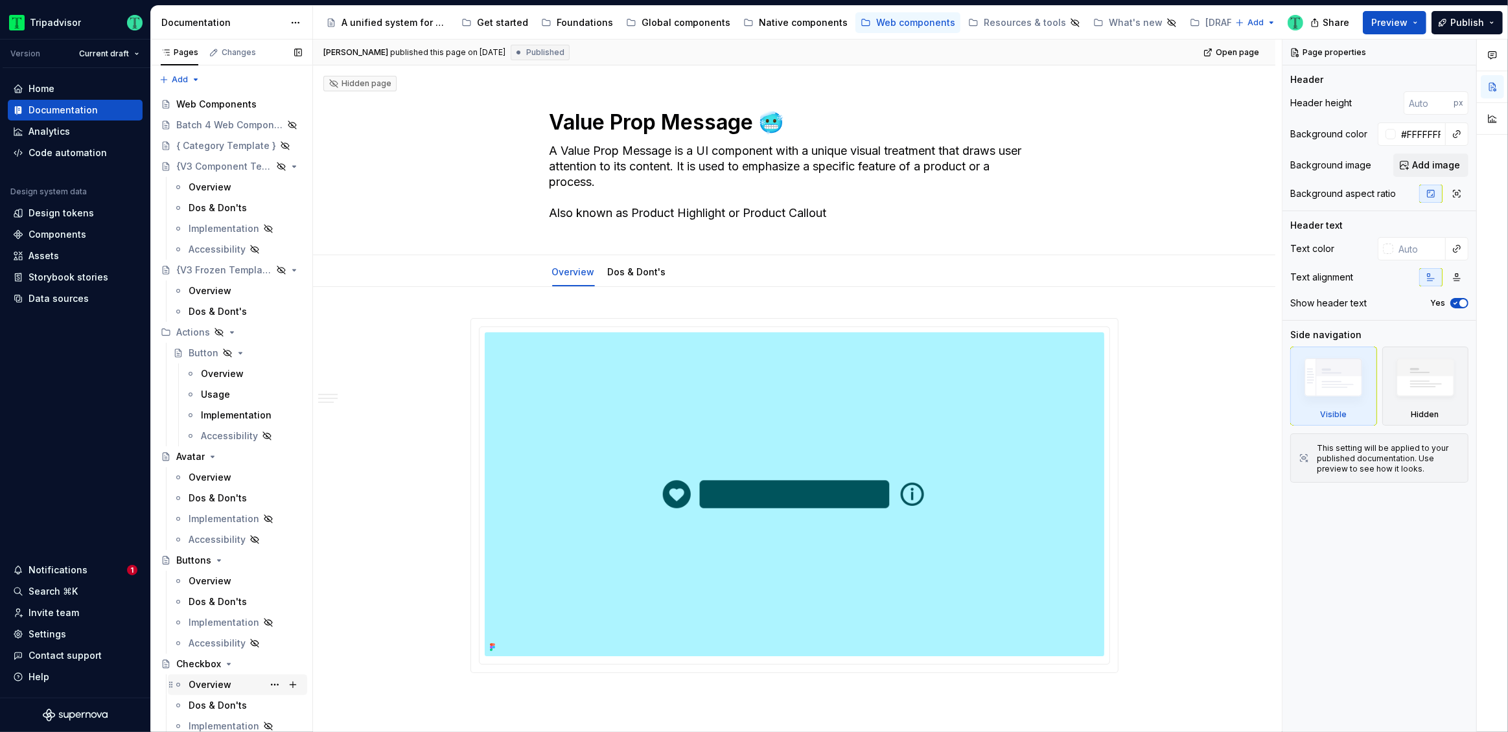
type textarea "*"
